Goal: Transaction & Acquisition: Purchase product/service

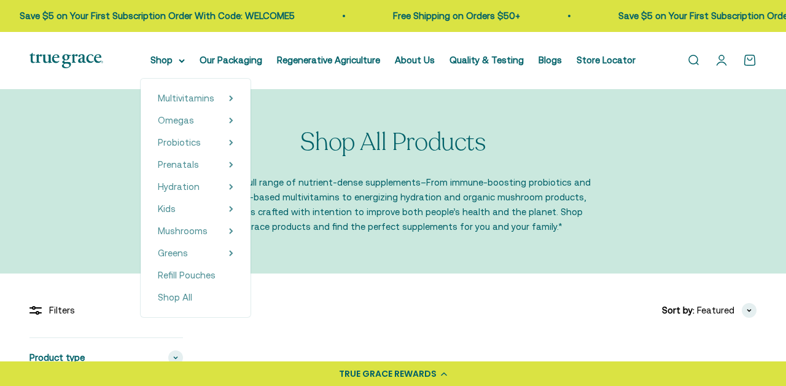
click at [194, 63] on nav "Shop Multivitamins Women's Multivitamin Women's 40+ Multivitamin Men's Multivit…" at bounding box center [393, 60] width 485 height 15
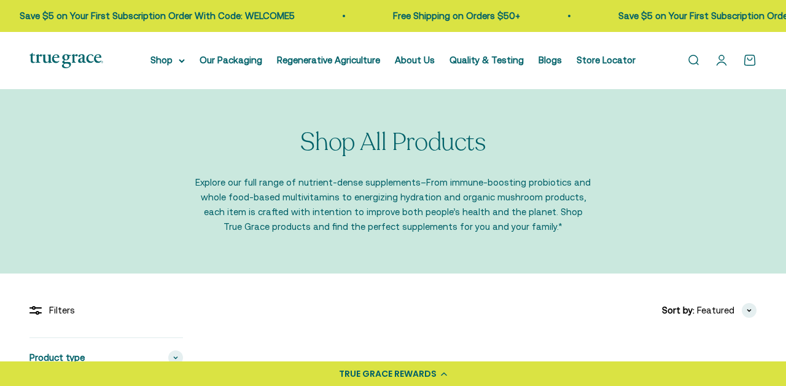
click at [194, 63] on nav "Shop Multivitamins Women's Multivitamin Women's 40+ Multivitamin Men's Multivit…" at bounding box center [393, 60] width 485 height 15
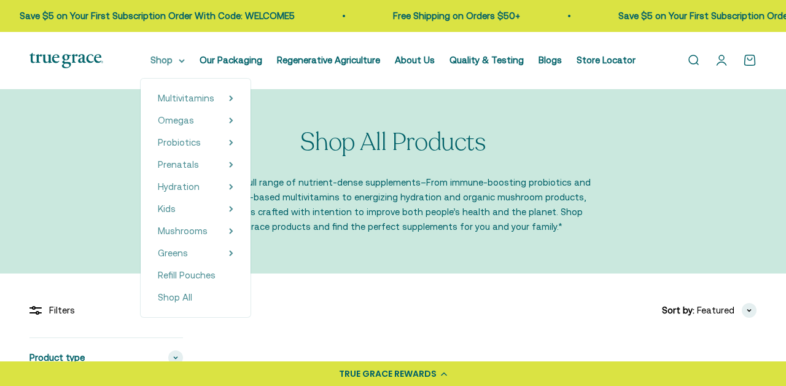
click at [184, 60] on summary "Shop" at bounding box center [168, 60] width 34 height 15
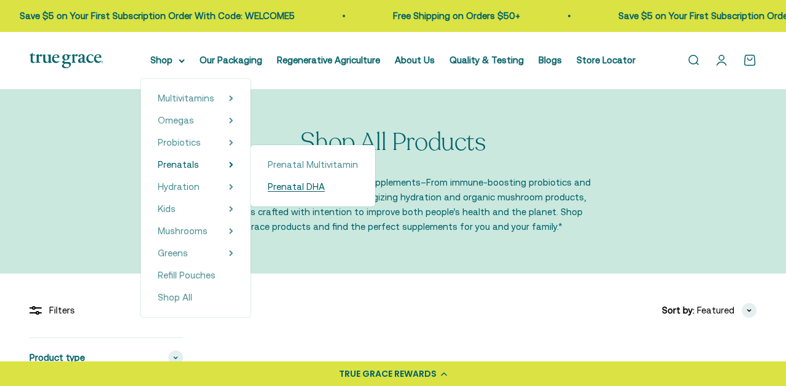
click at [296, 193] on span "Prenatal DHA" at bounding box center [296, 186] width 57 height 15
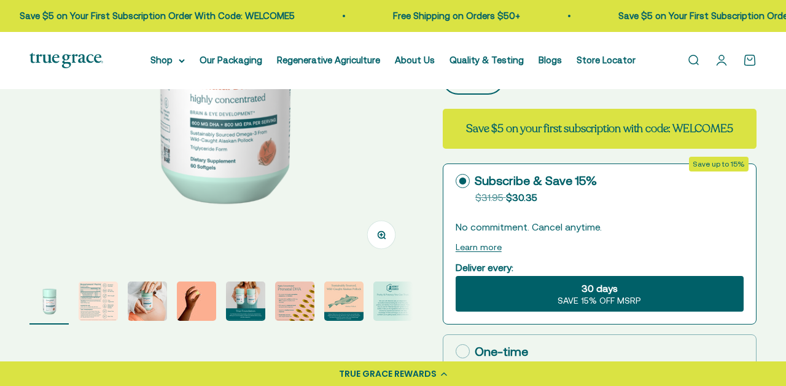
scroll to position [270, 0]
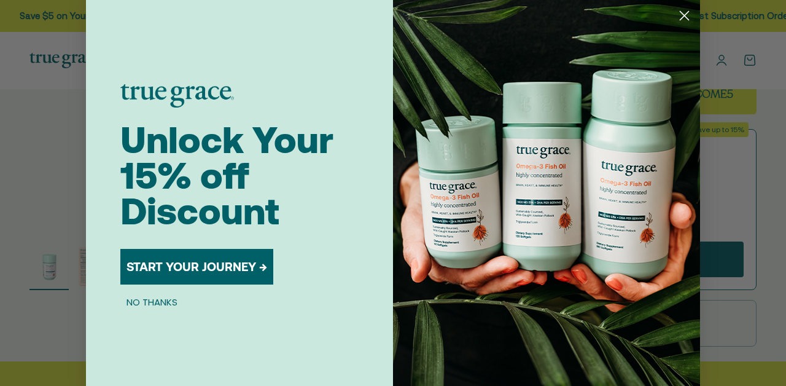
click at [691, 9] on circle "Close dialog" at bounding box center [685, 16] width 20 height 20
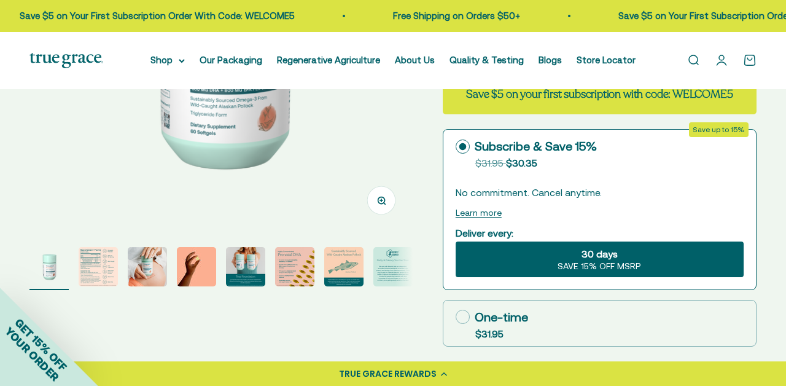
click at [100, 278] on img "Go to item 2" at bounding box center [98, 266] width 39 height 39
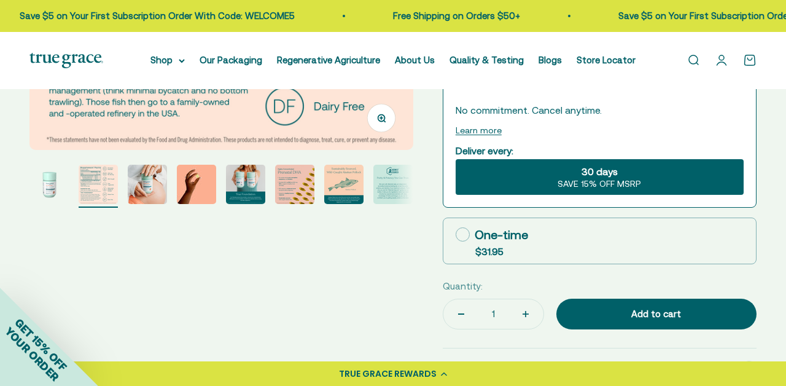
scroll to position [351, 0]
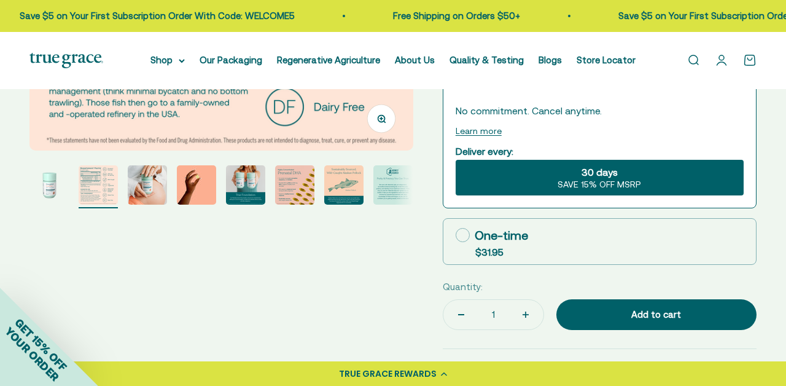
click at [476, 251] on span "$31.95" at bounding box center [490, 251] width 28 height 11
click at [456, 235] on input "One-time $31.95" at bounding box center [455, 235] width 1 height 1
radio input "true"
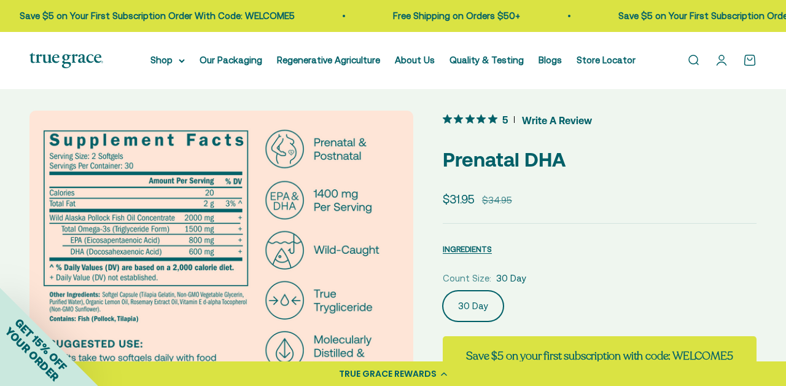
scroll to position [0, 0]
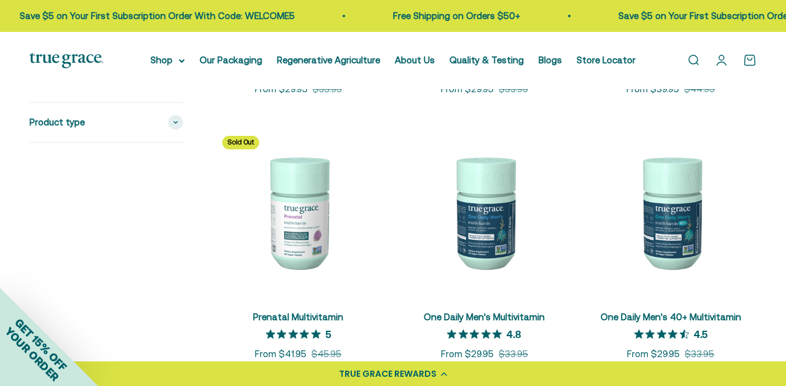
scroll to position [528, 0]
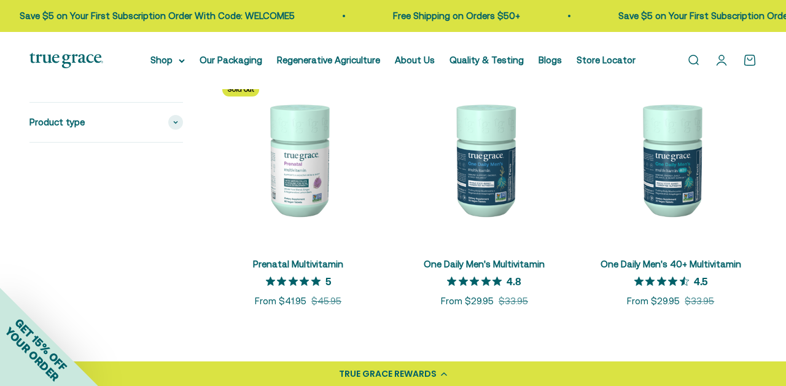
click at [302, 171] on img at bounding box center [298, 158] width 171 height 171
